Goal: Task Accomplishment & Management: Manage account settings

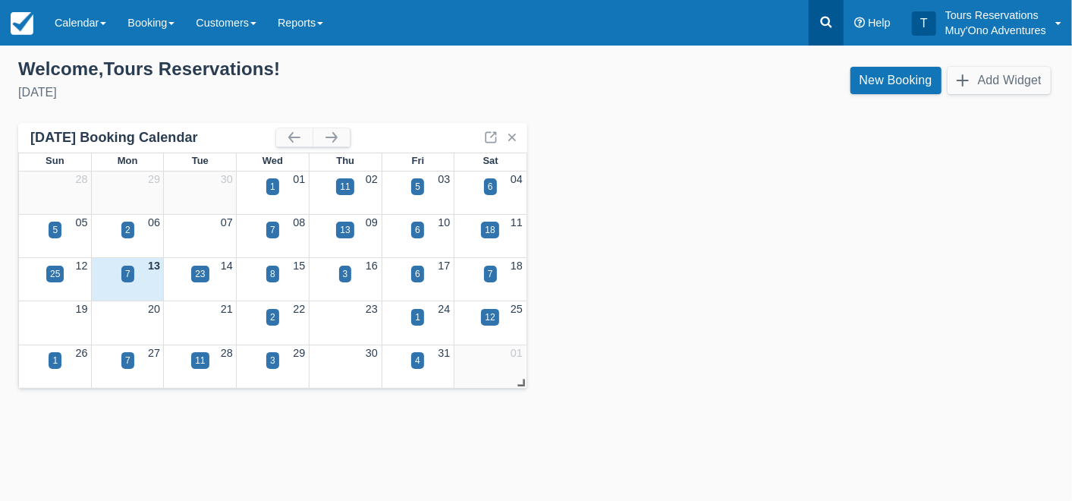
click at [817, 21] on link at bounding box center [826, 23] width 35 height 46
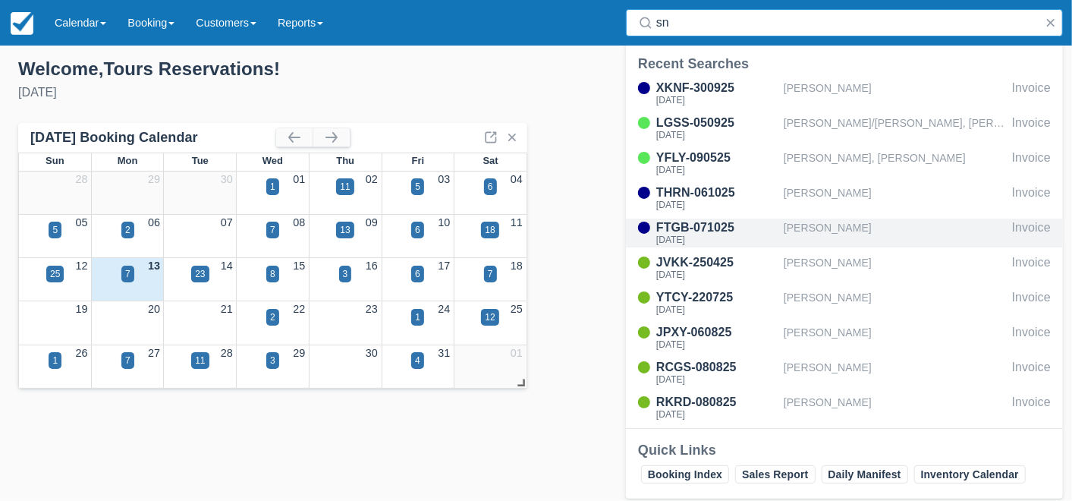
type input "s"
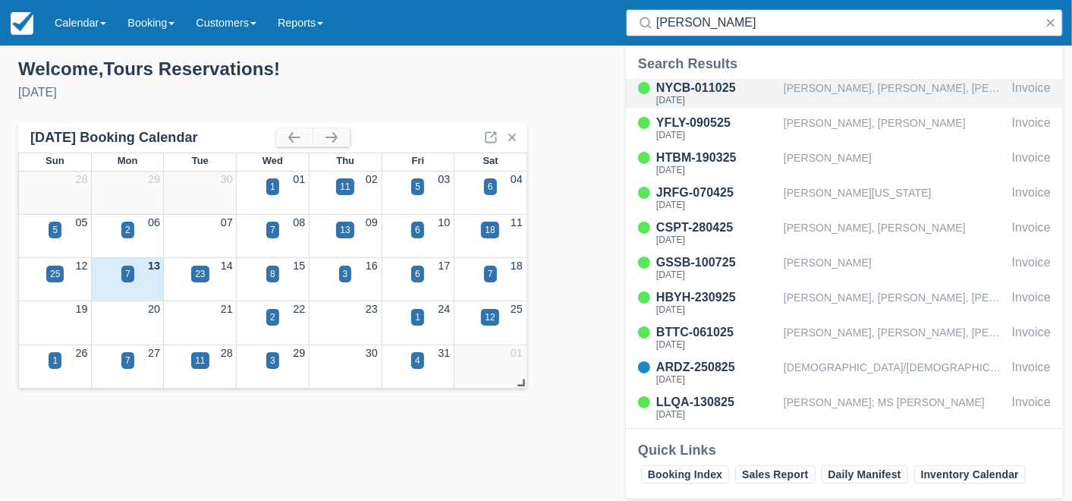
type input "hol chan"
click at [815, 87] on div "[PERSON_NAME], [PERSON_NAME], [PERSON_NAME], [PERSON_NAME], [PERSON_NAME], [PER…" at bounding box center [895, 93] width 222 height 29
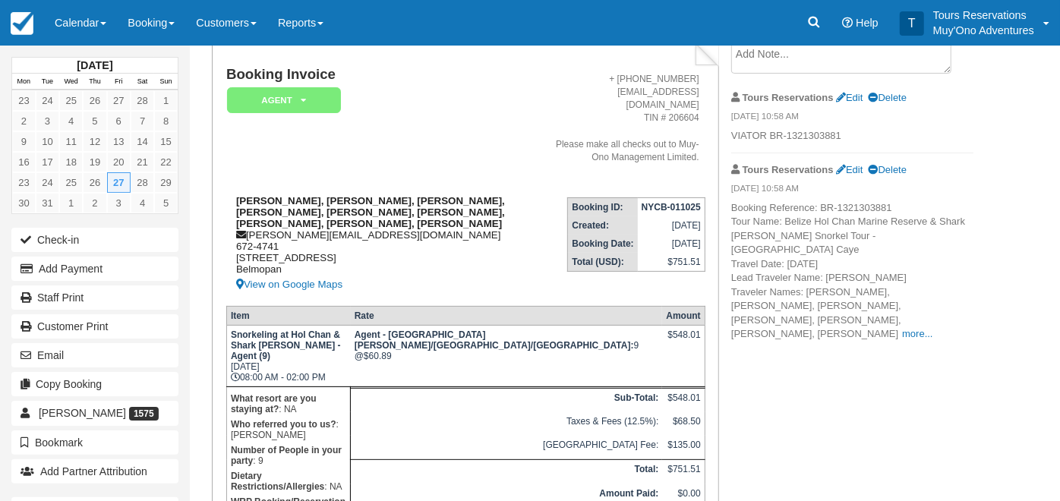
scroll to position [228, 0]
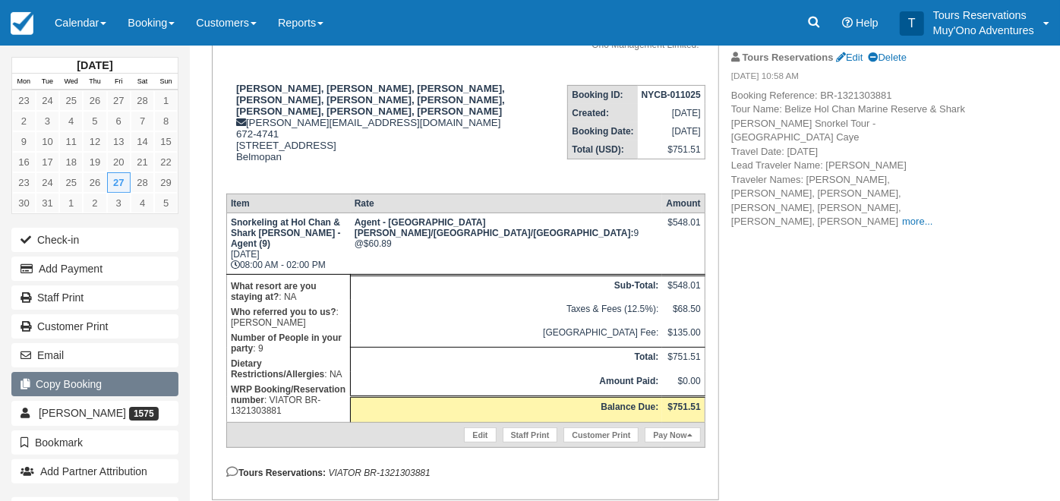
click at [103, 379] on button "Copy Booking" at bounding box center [94, 384] width 167 height 24
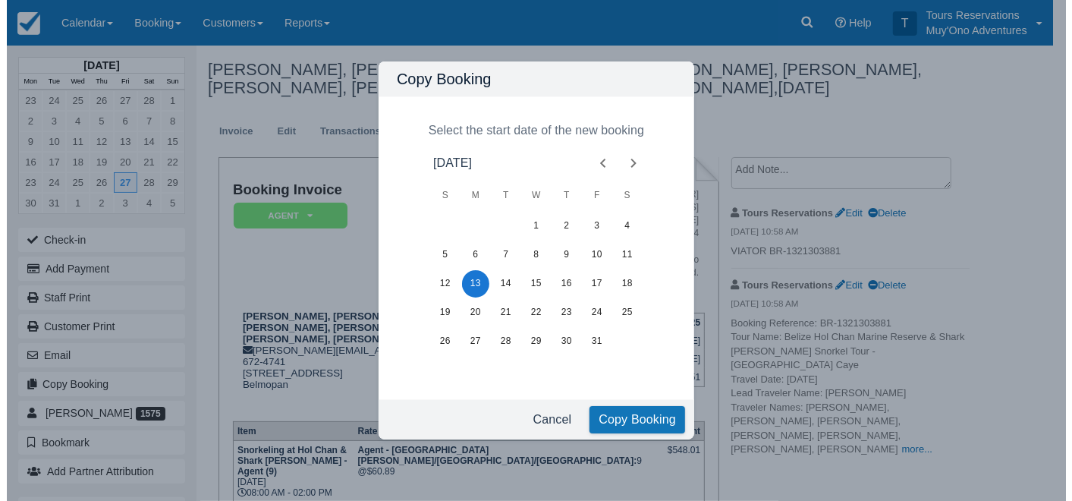
scroll to position [0, 0]
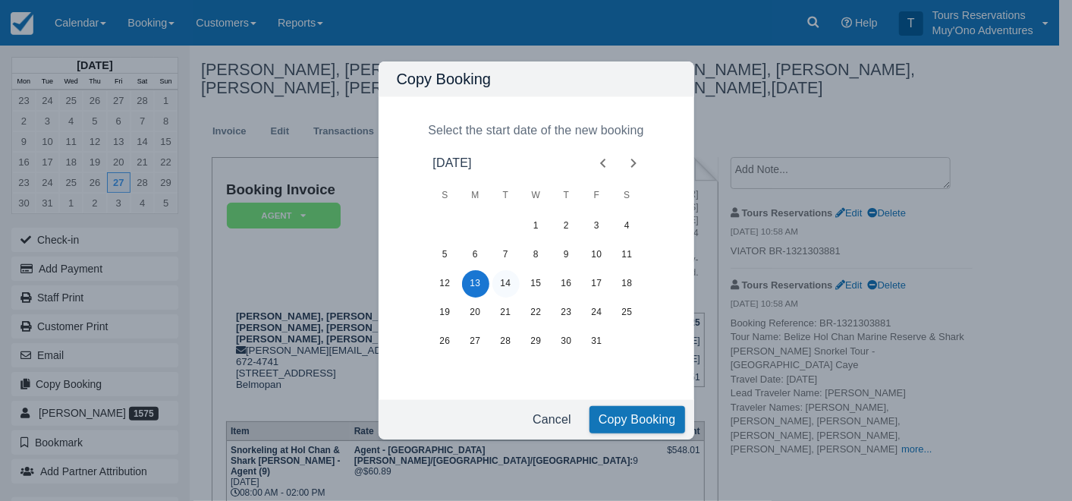
click at [513, 286] on button "14" at bounding box center [506, 283] width 27 height 27
click at [631, 418] on button "Copy Booking" at bounding box center [638, 419] width 96 height 27
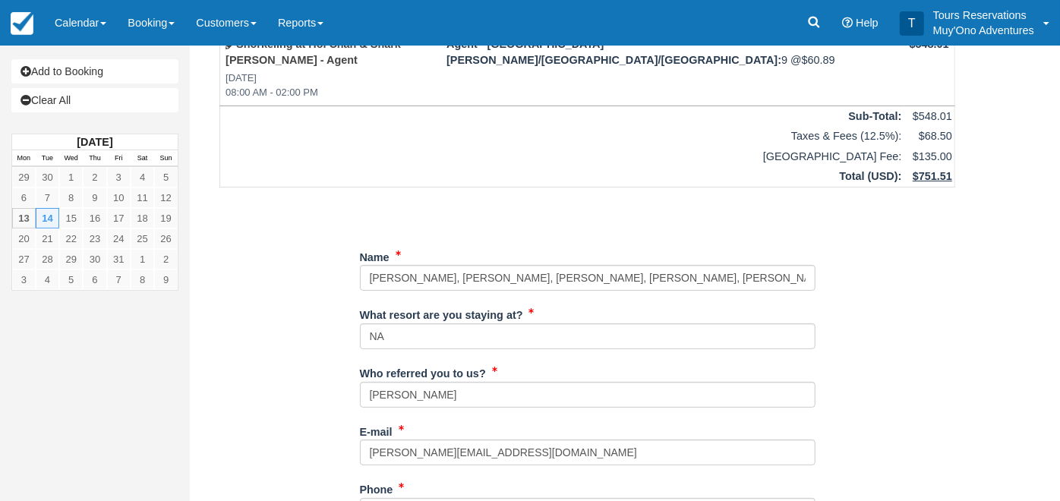
scroll to position [84, 0]
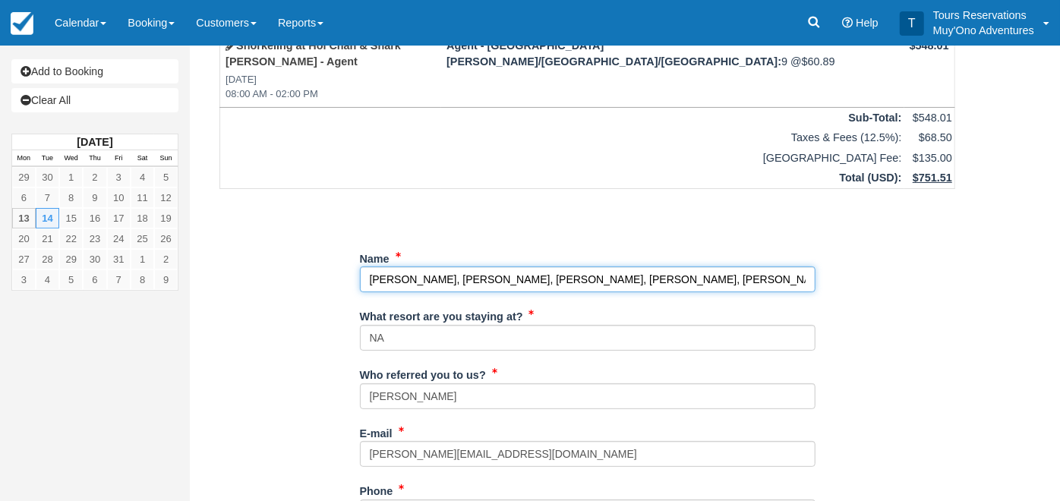
click at [577, 266] on input "Name" at bounding box center [587, 279] width 455 height 26
paste input "Jermaine Hanspard, Desiree Green"
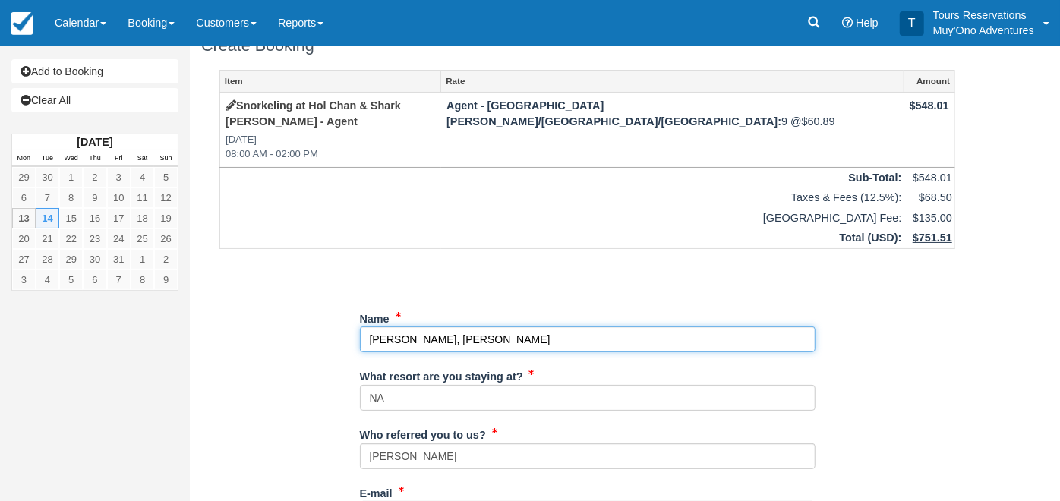
scroll to position [0, 0]
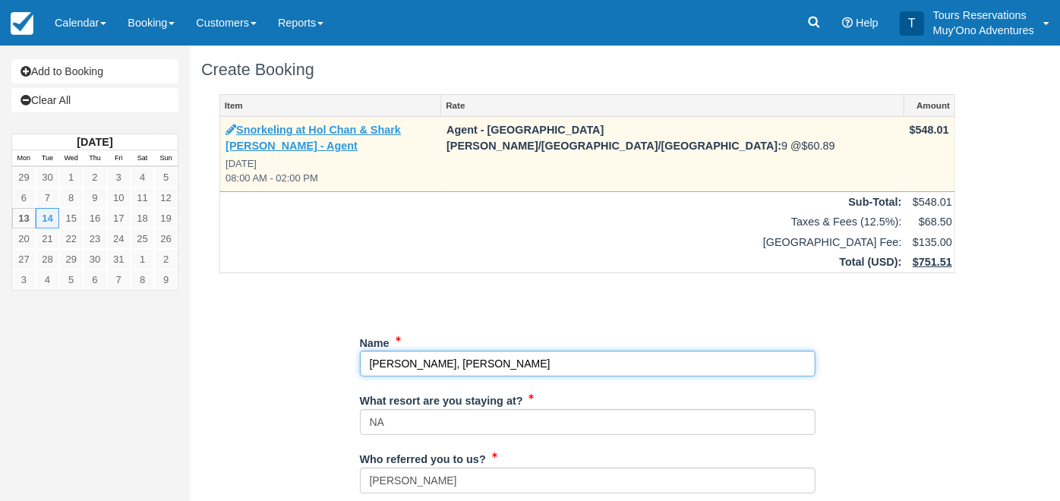
type input "Jermaine Hanspard, Desiree Green"
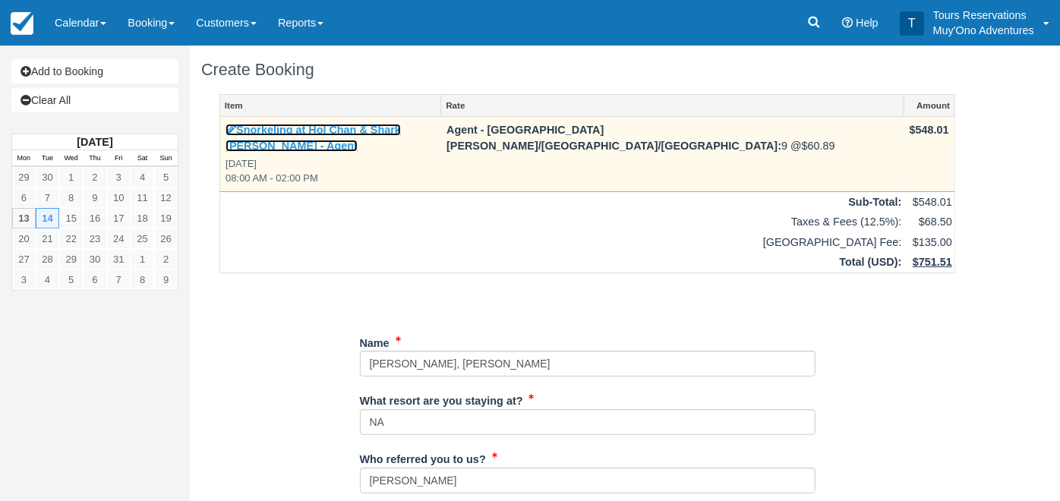
click at [401, 131] on link "Snorkeling at Hol Chan & Shark Ray Alley - Agent" at bounding box center [312, 138] width 175 height 28
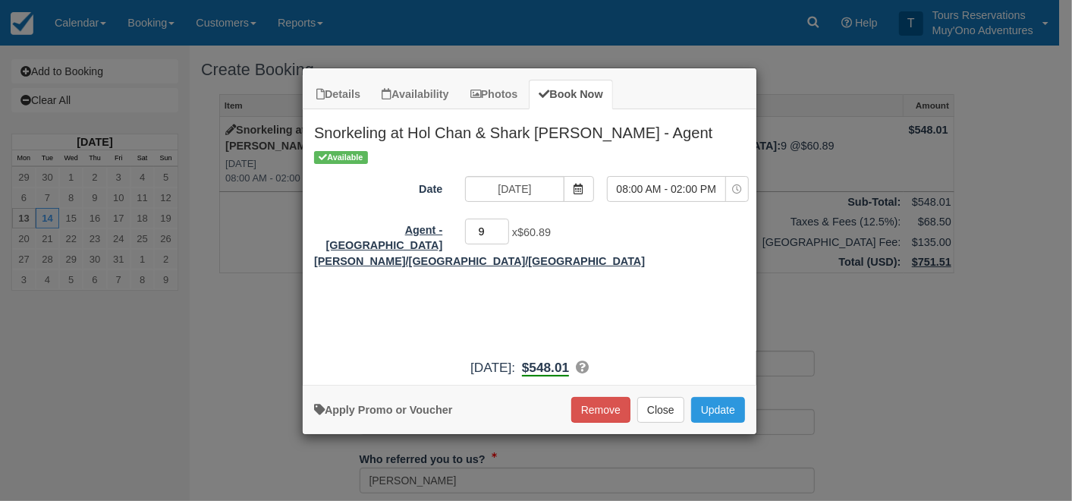
drag, startPoint x: 483, startPoint y: 223, endPoint x: 405, endPoint y: 231, distance: 78.5
click at [405, 231] on div "Agent - San Pedro/Belize City/Caye Caulker 9 x $60.89" at bounding box center [530, 243] width 454 height 52
type input "2"
click at [714, 405] on button "Update" at bounding box center [718, 410] width 54 height 26
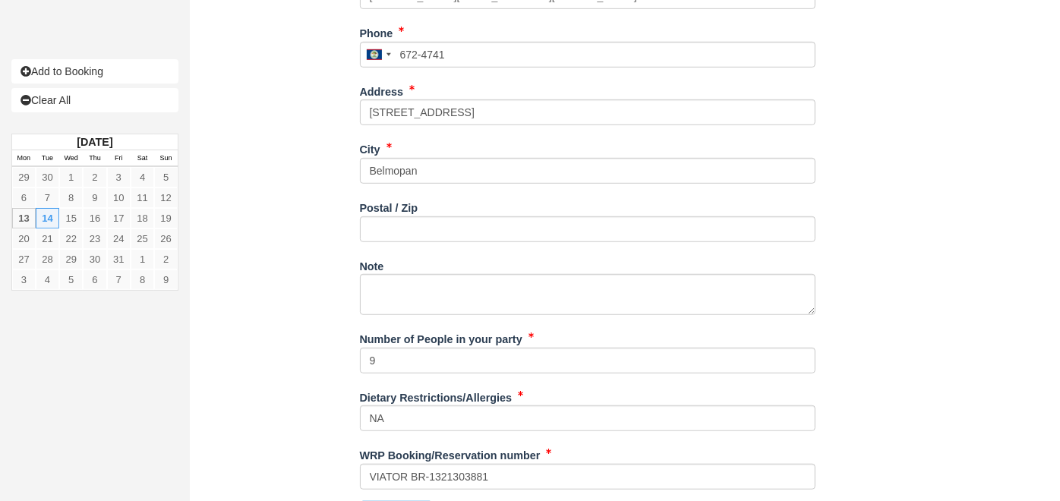
scroll to position [561, 0]
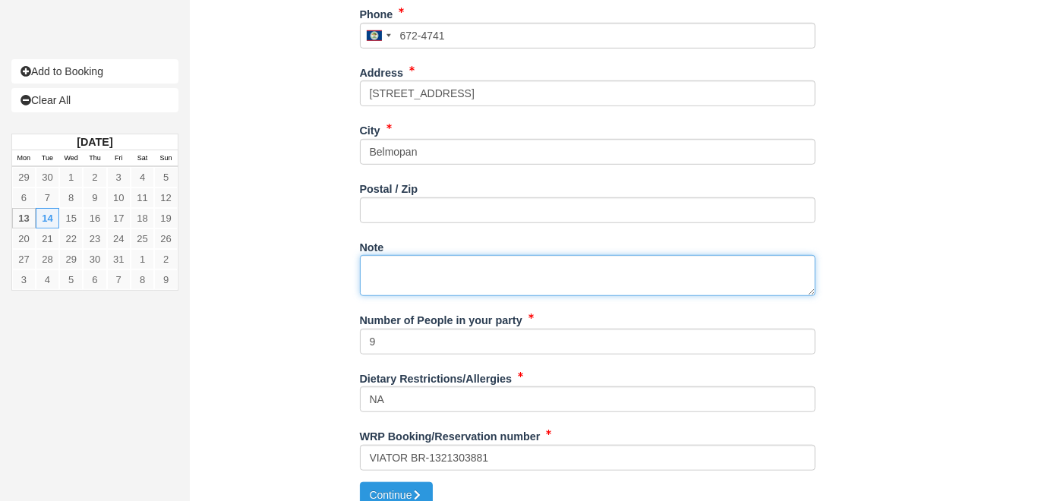
click at [466, 255] on textarea "Note" at bounding box center [587, 275] width 455 height 41
paste textarea "Booking Reference: BR-1325299107 Tour Name: Belize Hol Chan Marine Reserve & Sh…"
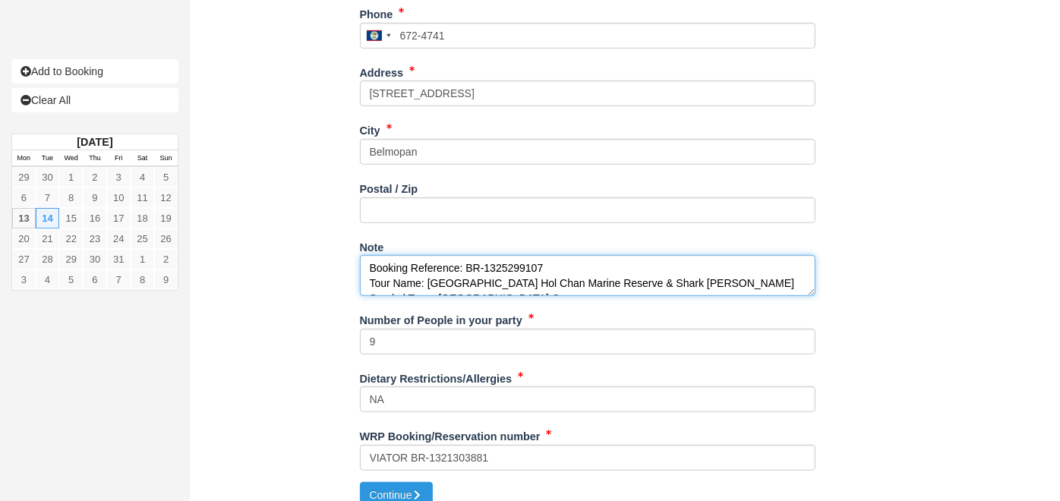
scroll to position [175, 0]
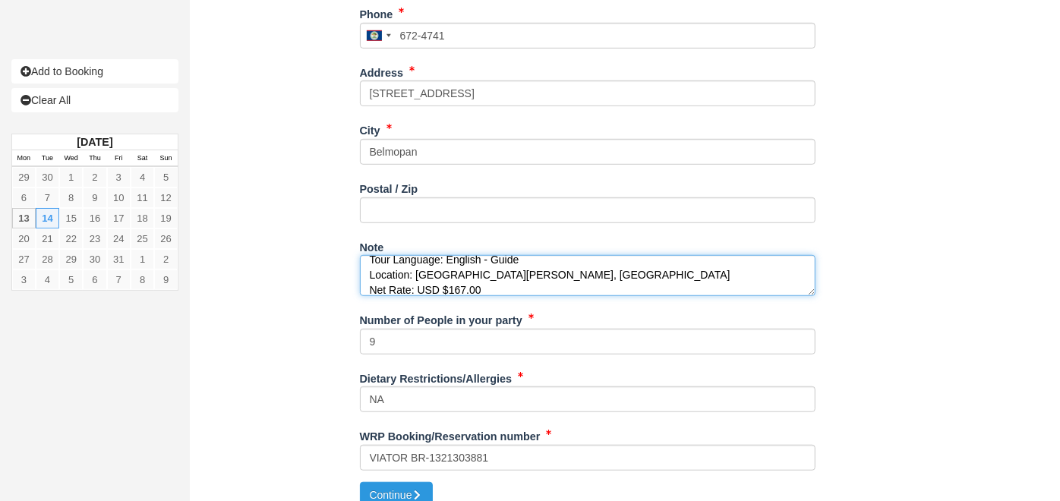
type textarea "Booking Reference: BR-1325299107 Tour Name: Belize Hol Chan Marine Reserve & Sh…"
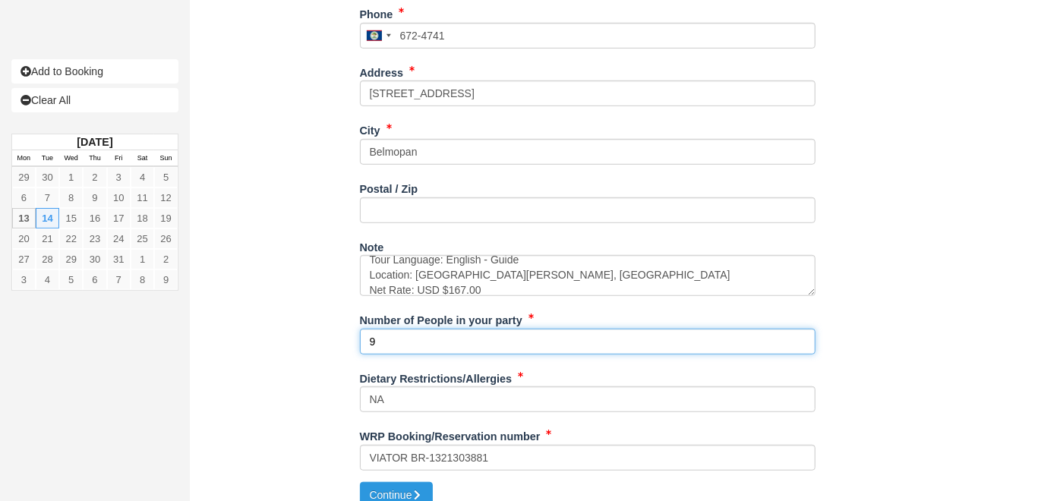
drag, startPoint x: 418, startPoint y: 319, endPoint x: 284, endPoint y: 319, distance: 134.3
click at [284, 319] on div "Item Rate Amount Snorkeling at Hol Chan & Shark Ray Alley - Agent Tue Oct 14, 2…" at bounding box center [587, 7] width 772 height 949
type input "2"
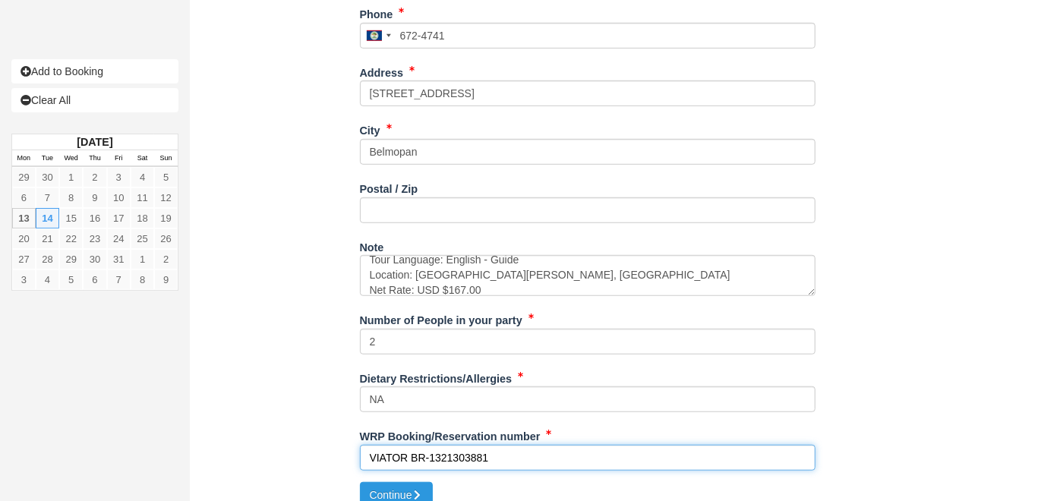
click at [466, 445] on input "VIATOR BR-1321303881" at bounding box center [587, 458] width 455 height 26
paste input "5299107"
type input "VIATOR BR-1325299107"
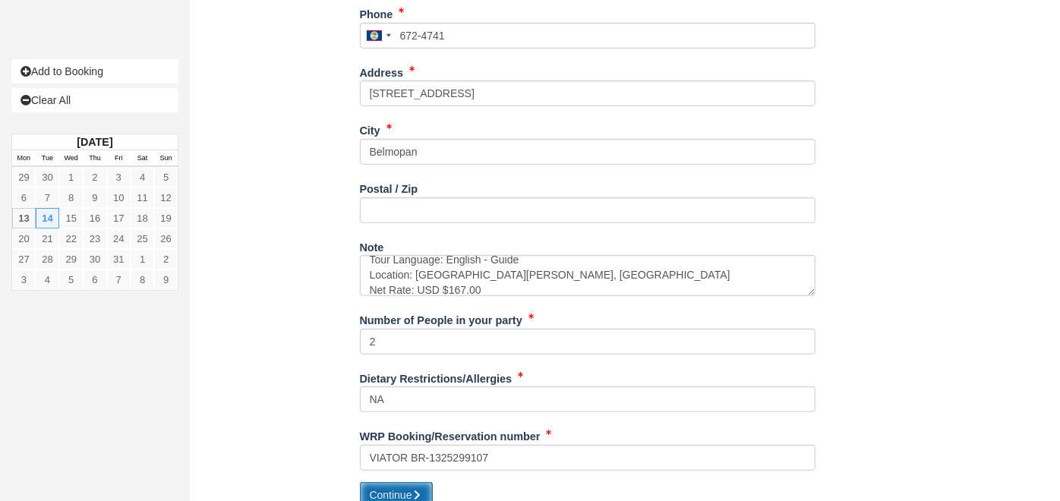
click at [383, 482] on button "Continue" at bounding box center [396, 495] width 73 height 26
type input "+5016724741"
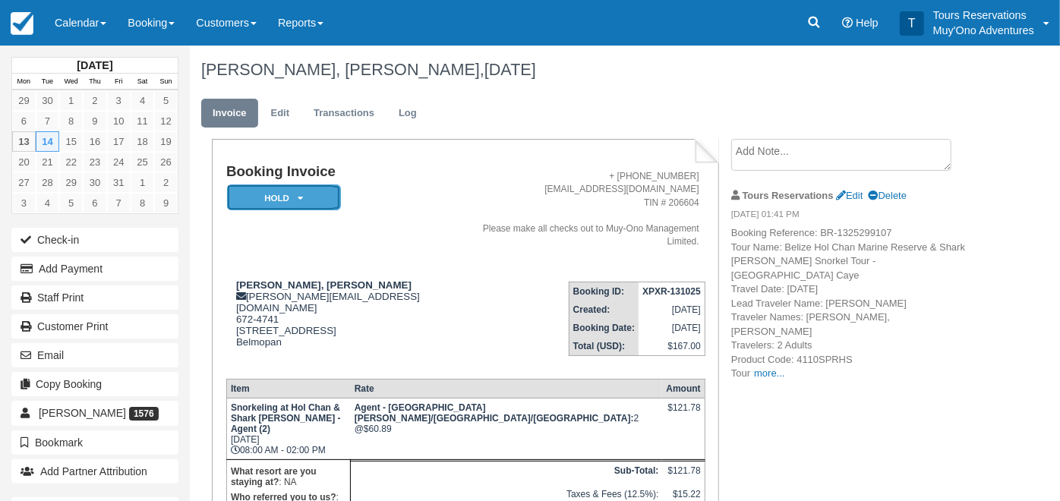
click at [271, 197] on em "HOLD" at bounding box center [284, 197] width 114 height 27
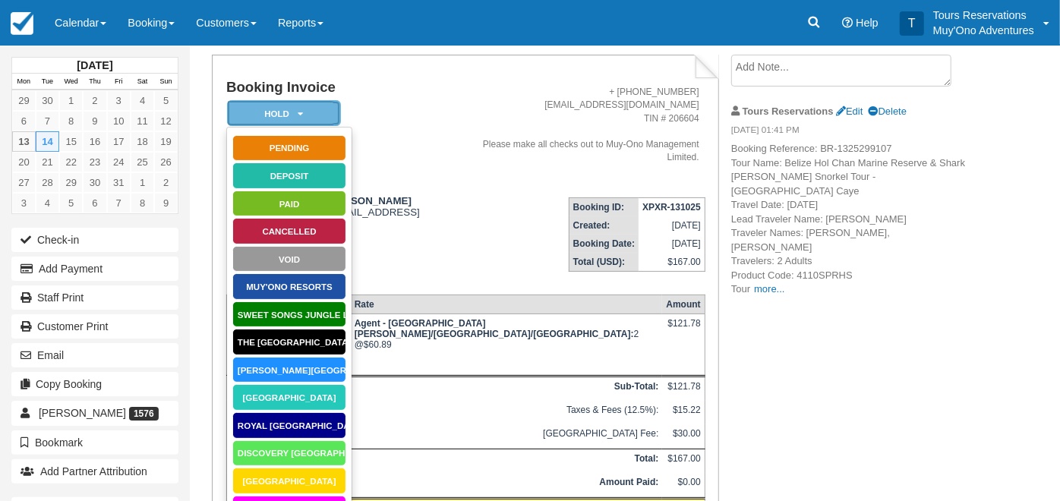
scroll to position [222, 0]
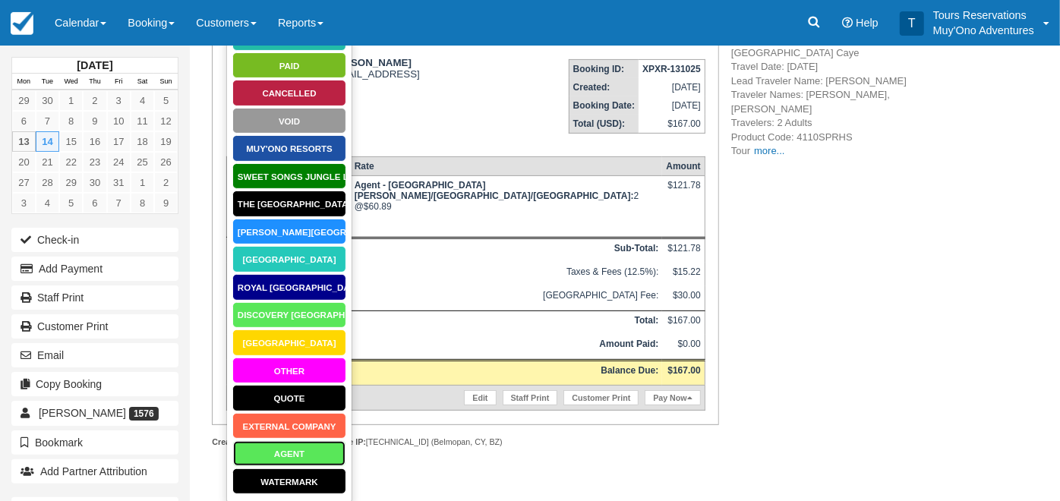
click at [280, 459] on link "AGENT" at bounding box center [289, 453] width 114 height 27
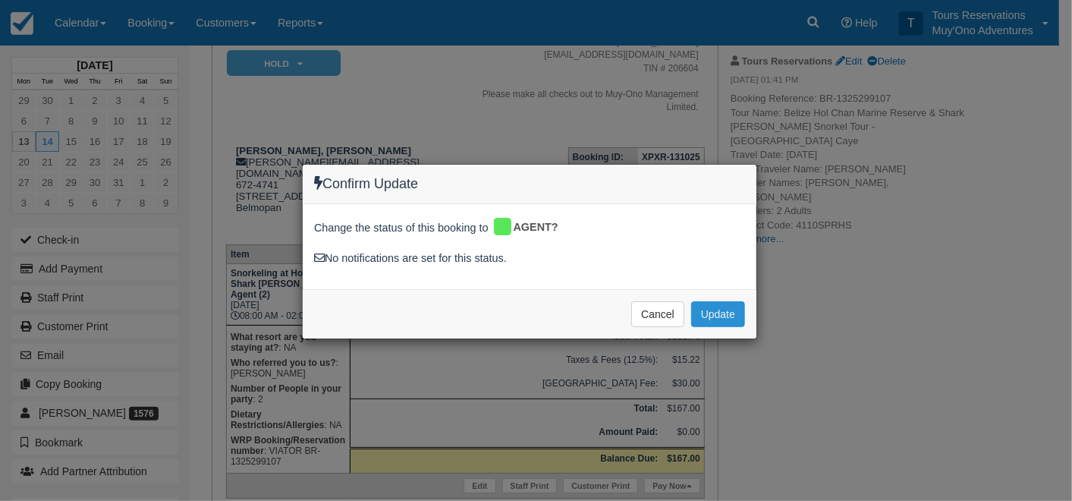
click at [721, 319] on button "Update" at bounding box center [718, 314] width 54 height 26
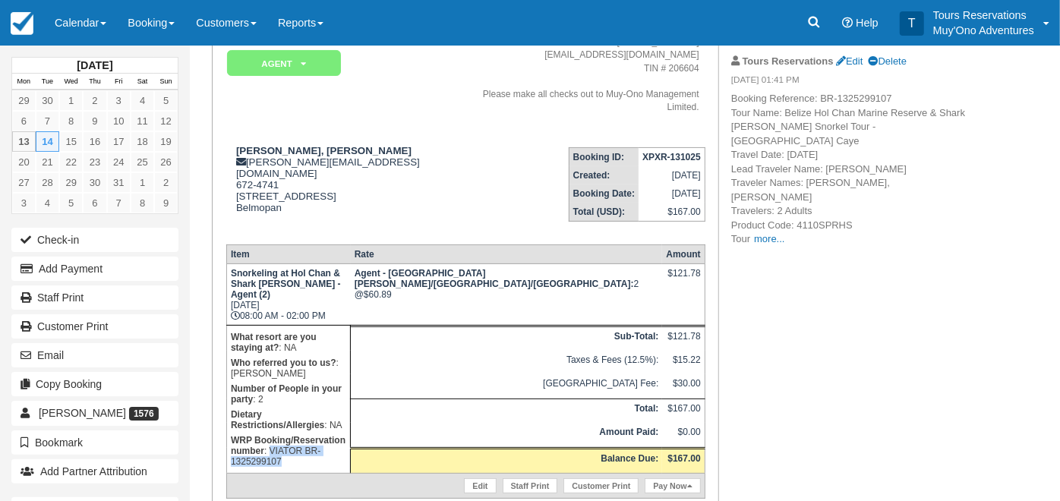
drag, startPoint x: 388, startPoint y: 365, endPoint x: 409, endPoint y: 375, distance: 23.4
click at [346, 433] on p "WRP Booking/Reservation number : VIATOR BR-1325299107" at bounding box center [288, 451] width 115 height 36
copy p "VIATOR BR-1325299107"
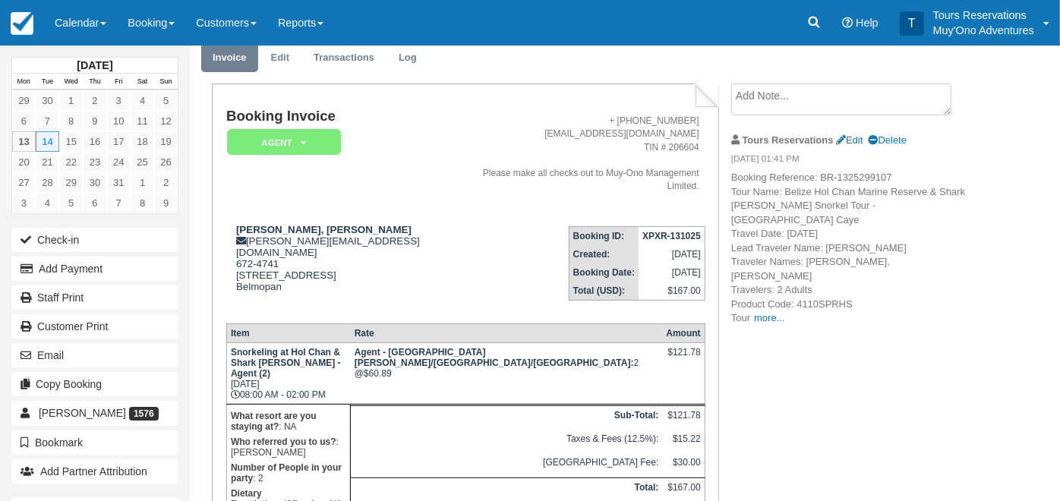
scroll to position [0, 0]
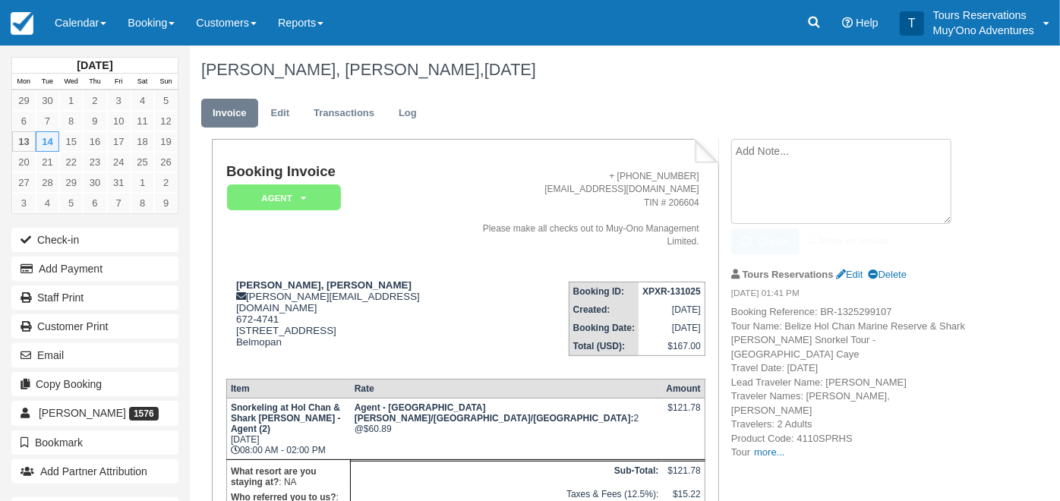
click at [767, 170] on textarea at bounding box center [841, 181] width 220 height 85
paste textarea "VIATOR BR-1325299107"
type textarea "VIATOR BR-1325299107"
click at [763, 243] on button "Create" at bounding box center [765, 241] width 68 height 26
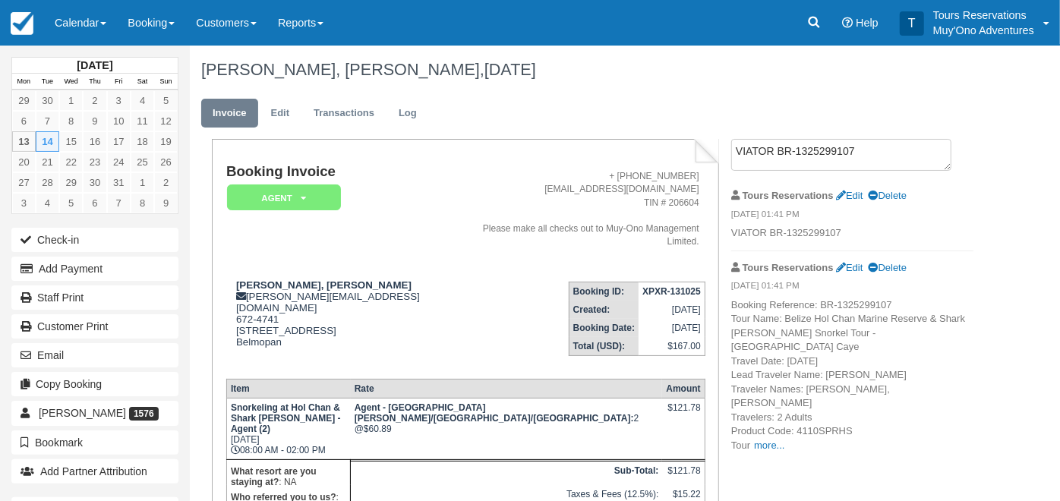
click at [855, 188] on div "Tours Reservations Edit Delete" at bounding box center [852, 196] width 242 height 24
click at [858, 191] on link "Edit" at bounding box center [849, 195] width 27 height 11
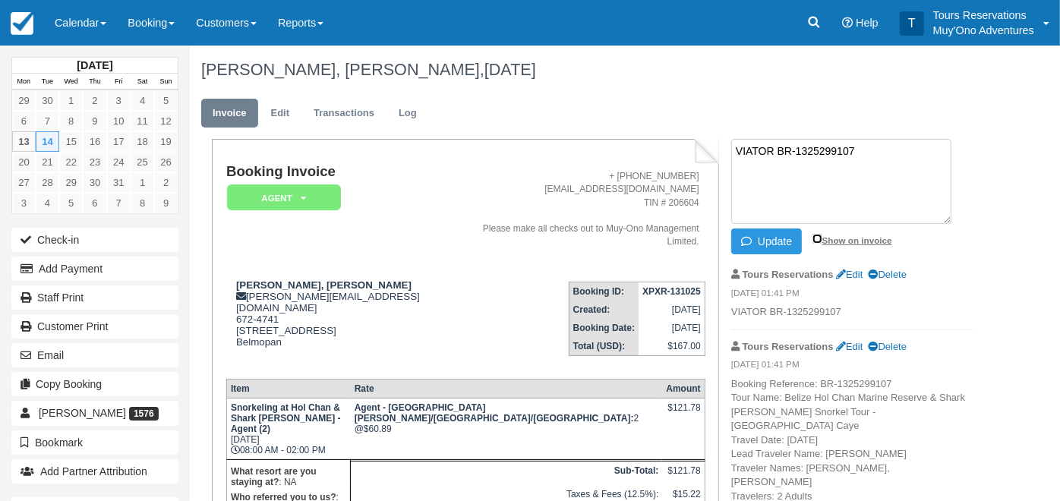
click at [813, 238] on input "Show on invoice" at bounding box center [817, 239] width 10 height 10
checkbox input "true"
click at [773, 239] on button "Update" at bounding box center [766, 241] width 71 height 26
